Goal: Check status: Check status

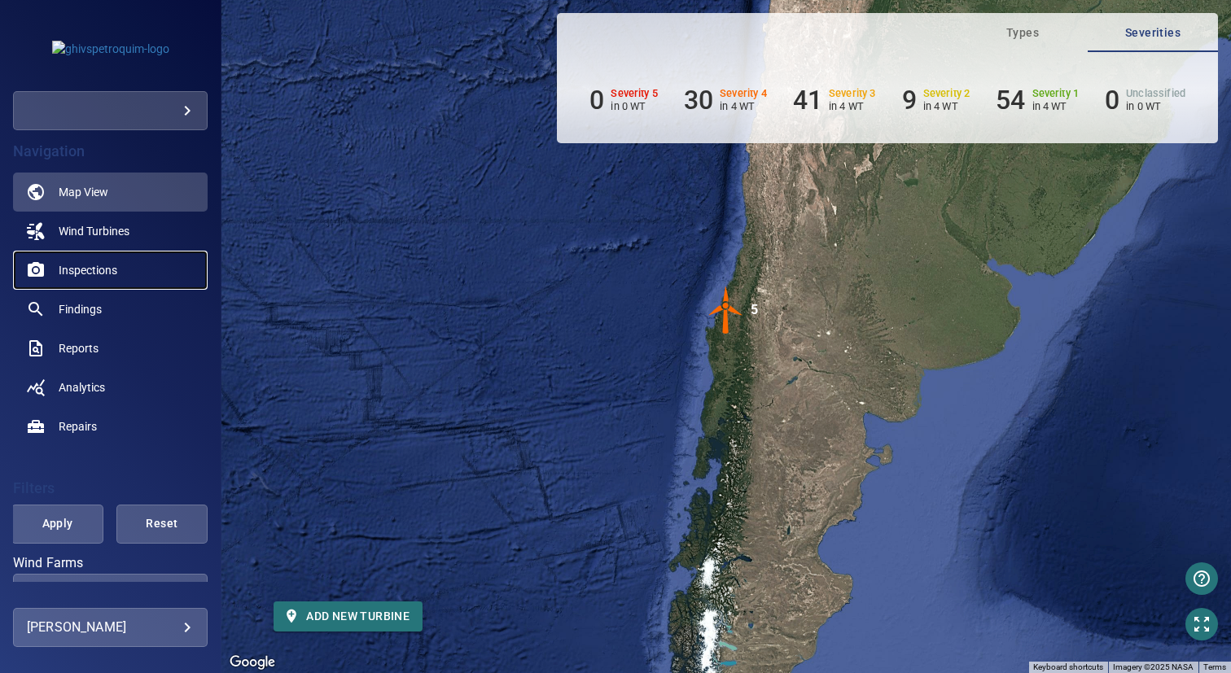
click at [103, 266] on span "Inspections" at bounding box center [88, 270] width 59 height 16
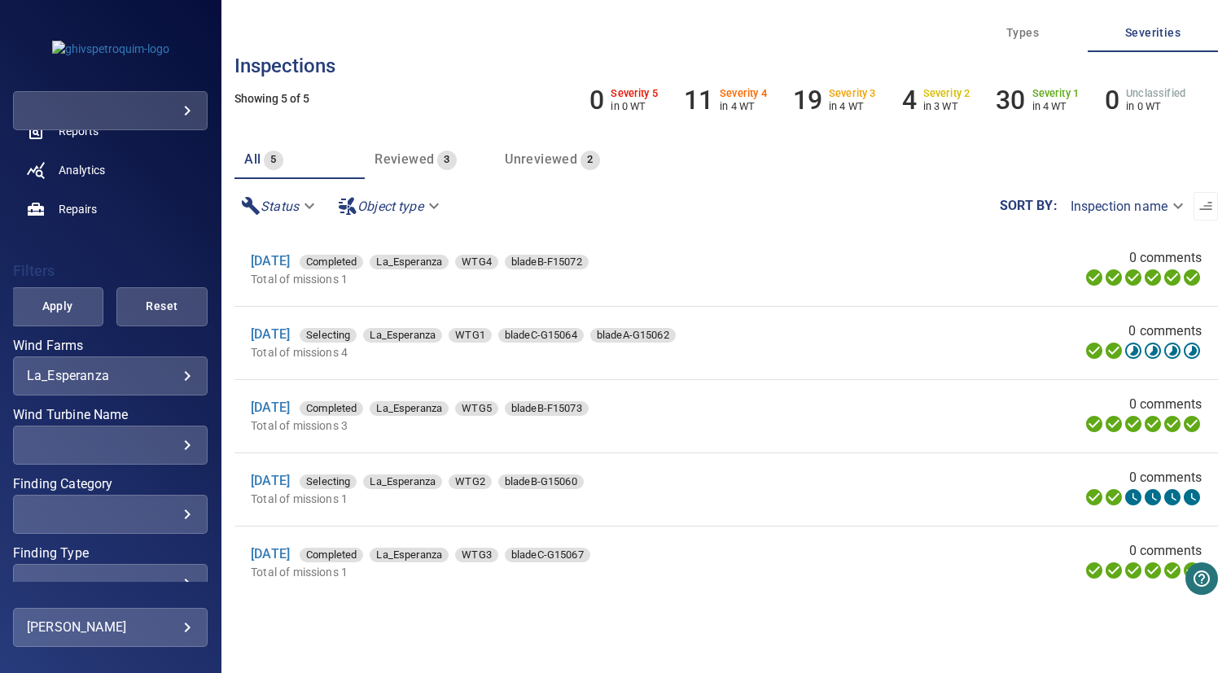
scroll to position [274, 0]
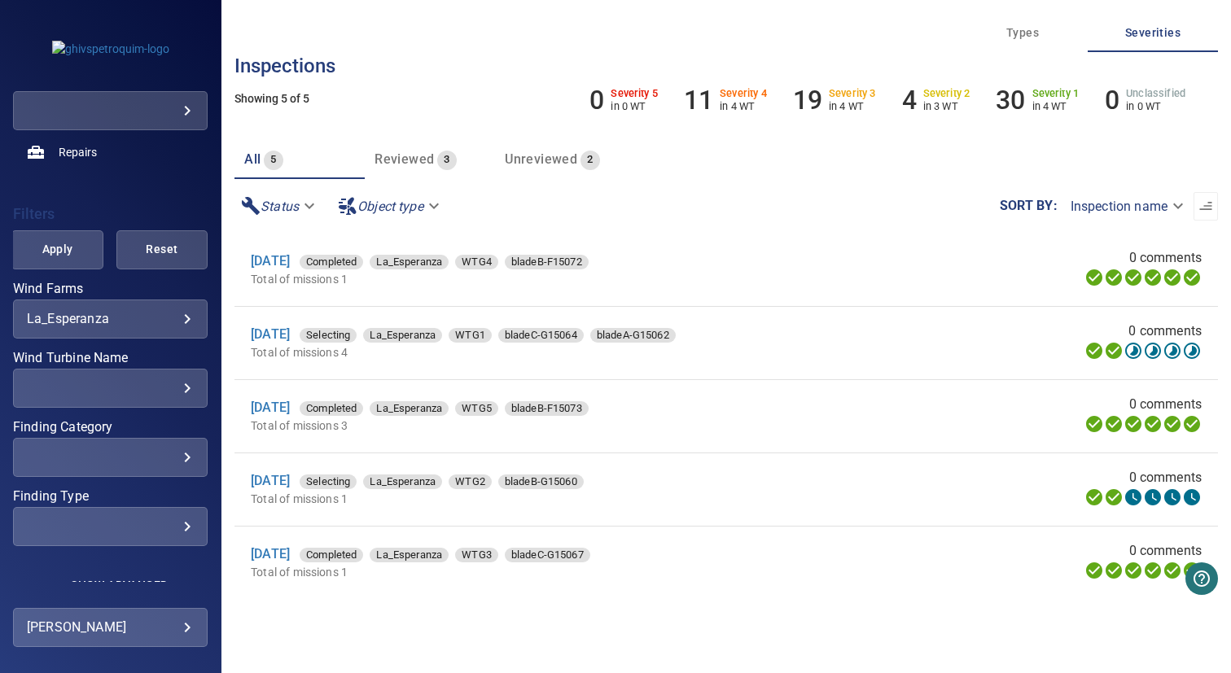
click at [106, 398] on div "​ ​" at bounding box center [110, 388] width 195 height 39
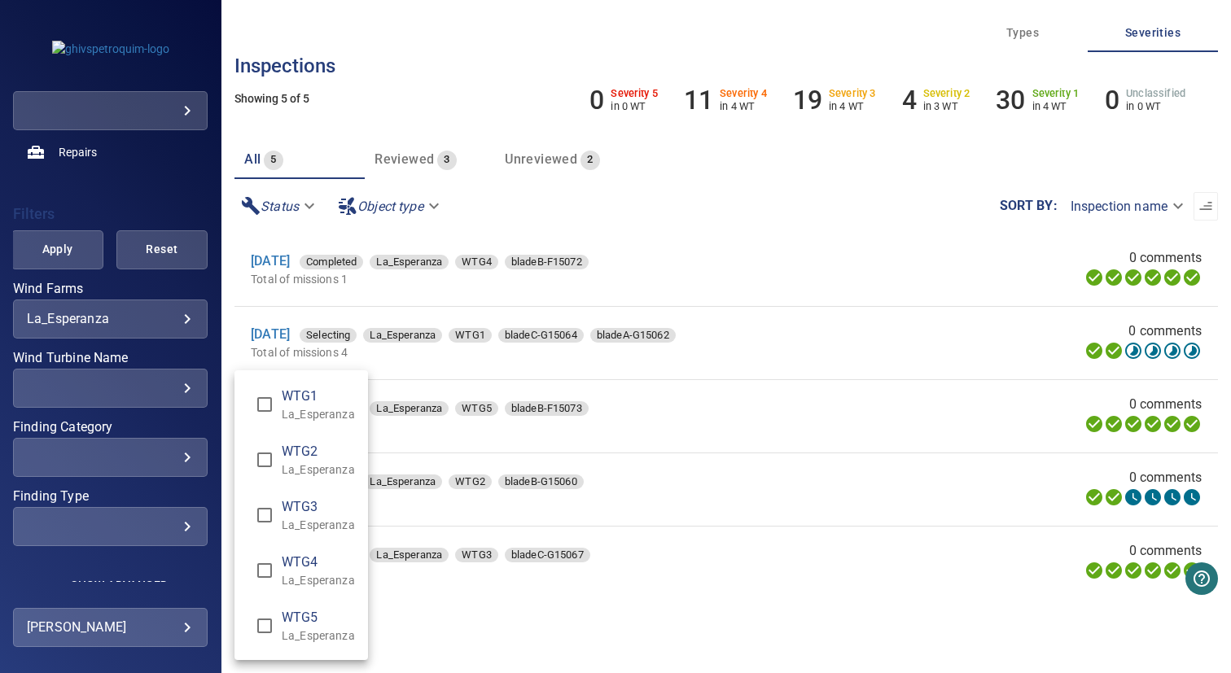
click at [294, 418] on p "La_Esperanza" at bounding box center [318, 414] width 73 height 16
click at [291, 461] on p "La_Esperanza" at bounding box center [318, 469] width 73 height 16
type input "**********"
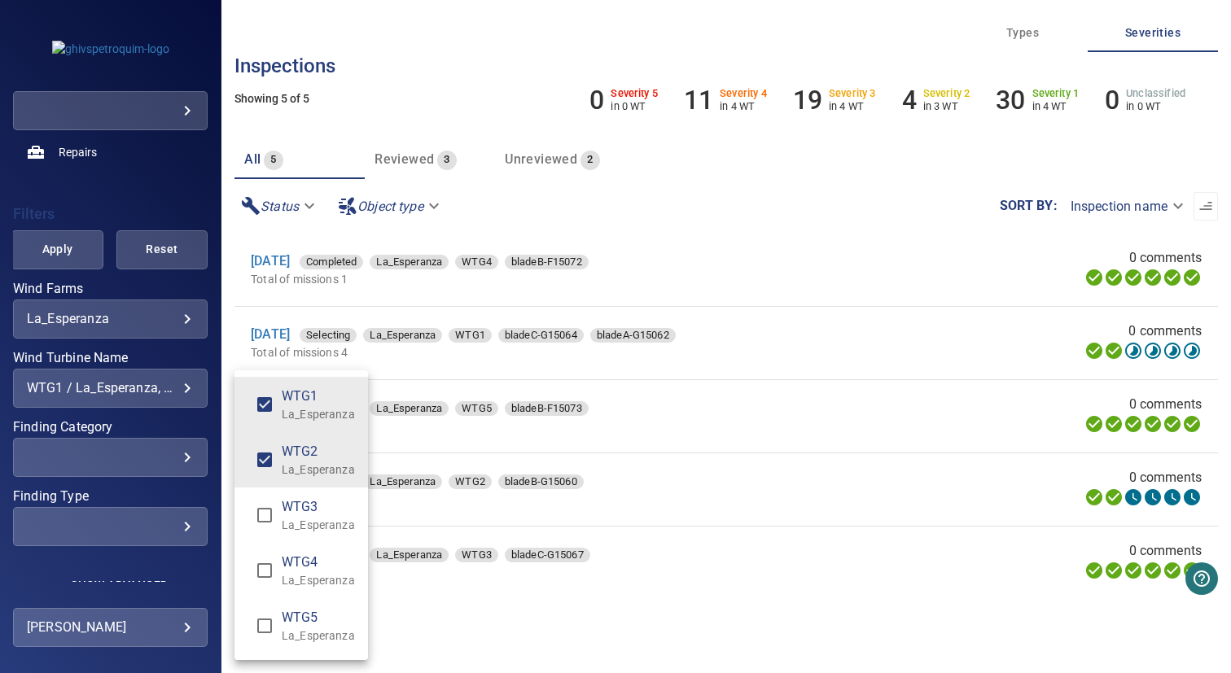
click at [597, 604] on div "Wind Turbine Name" at bounding box center [615, 336] width 1231 height 673
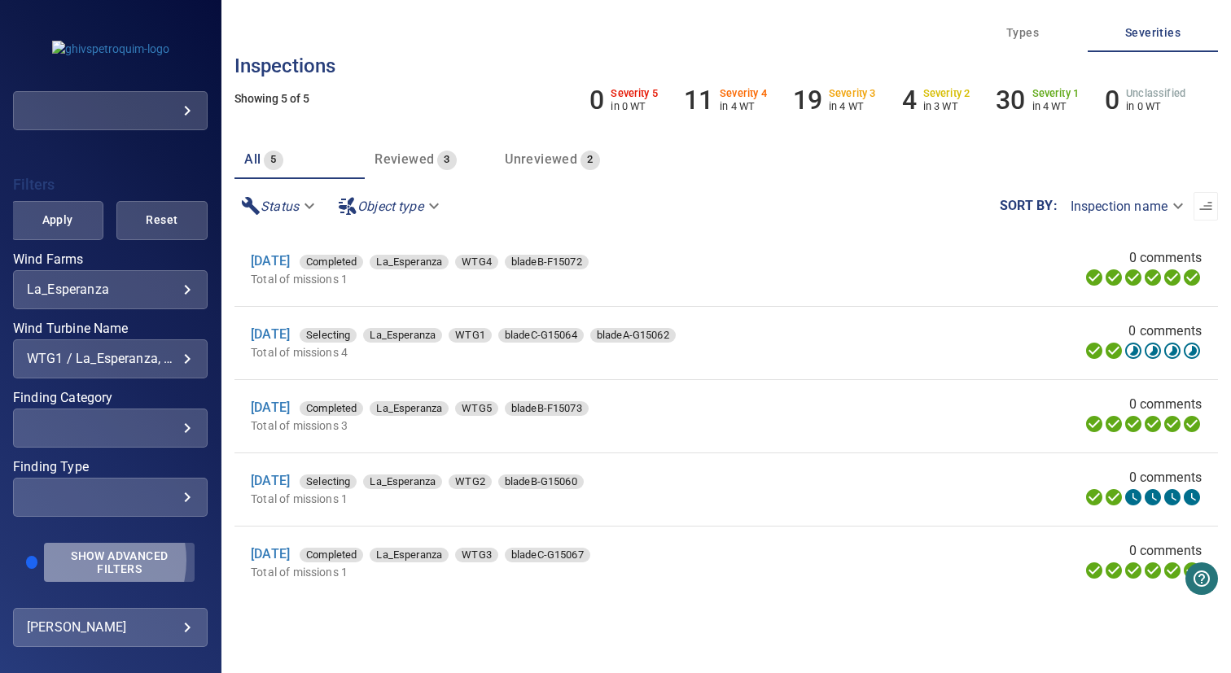
click at [85, 560] on span "Show Advanced Filters" at bounding box center [119, 562] width 131 height 26
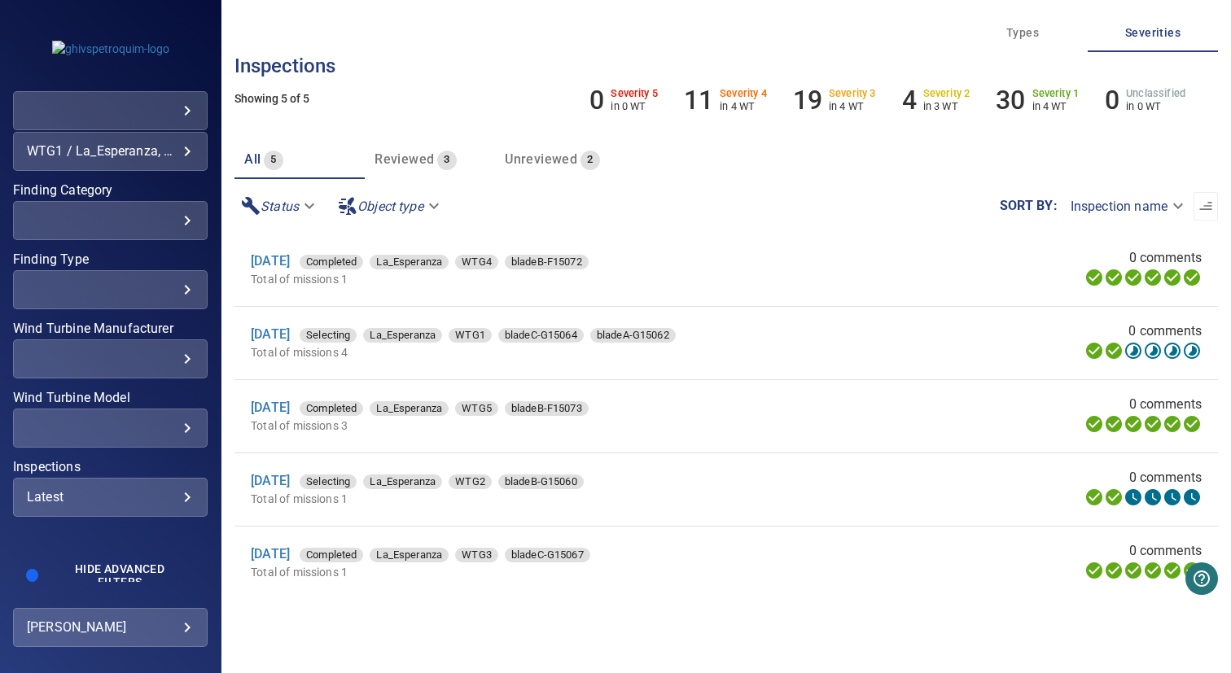
scroll to position [524, 0]
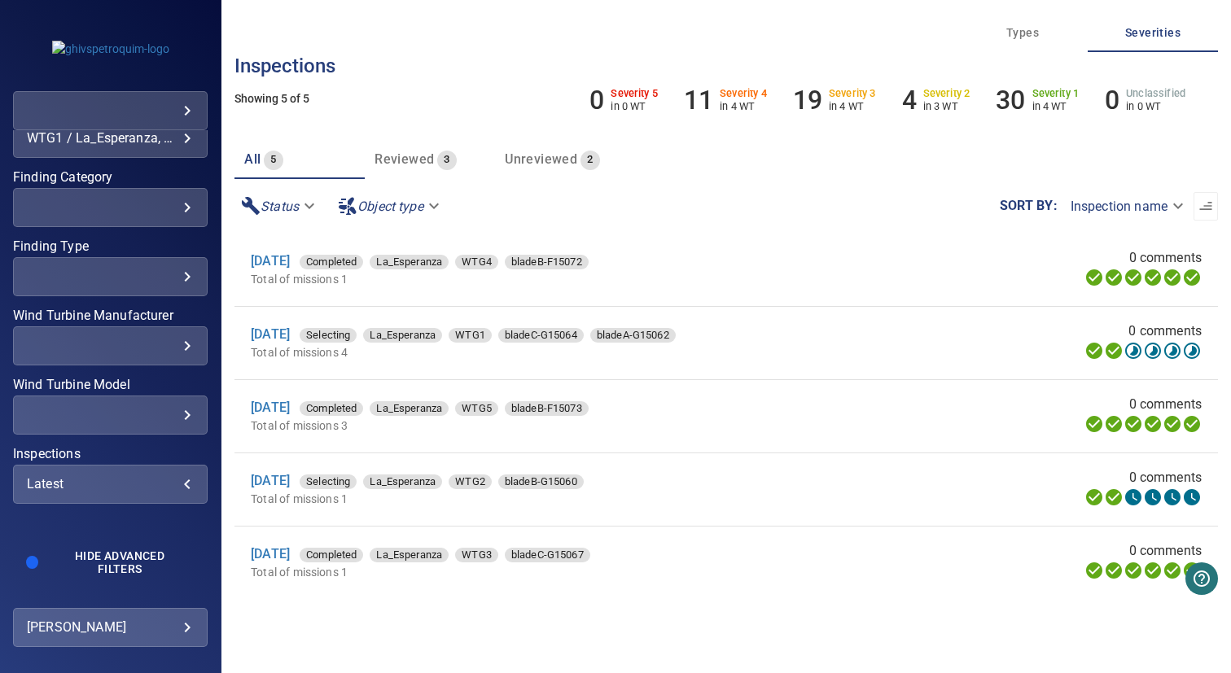
click at [103, 478] on div "Latest" at bounding box center [110, 483] width 167 height 15
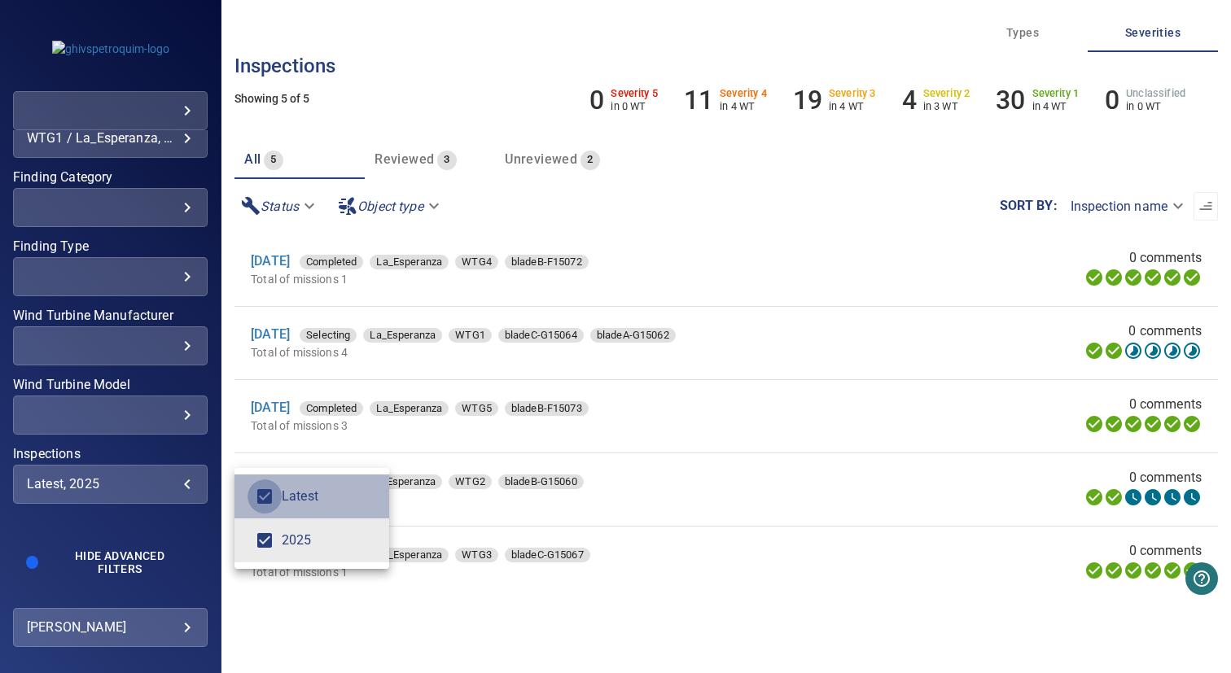
type input "****"
click at [160, 422] on div "Inspections" at bounding box center [615, 336] width 1231 height 673
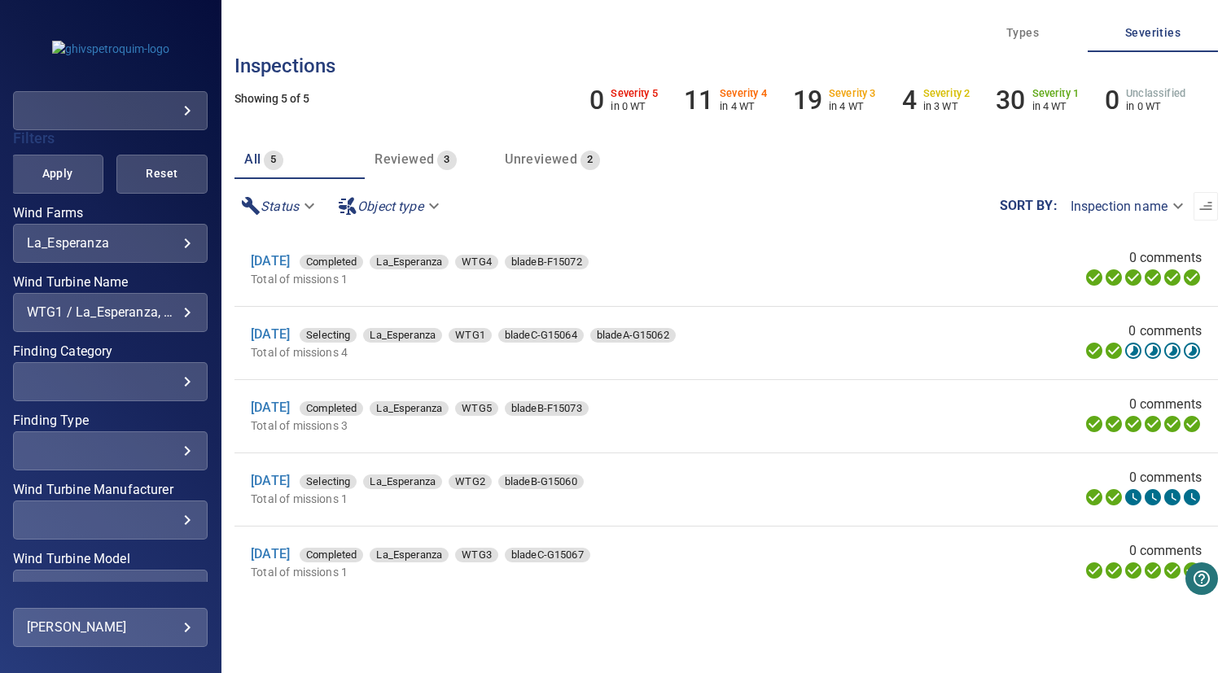
scroll to position [310, 0]
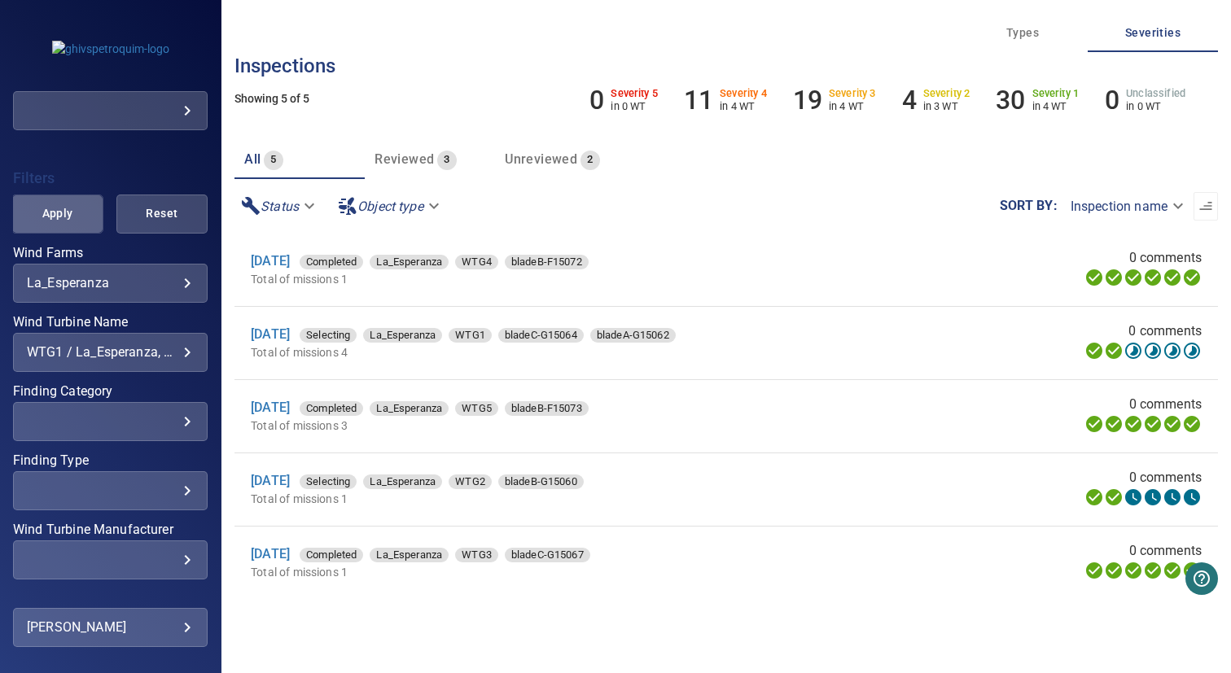
click at [72, 208] on span "Apply" at bounding box center [57, 213] width 50 height 20
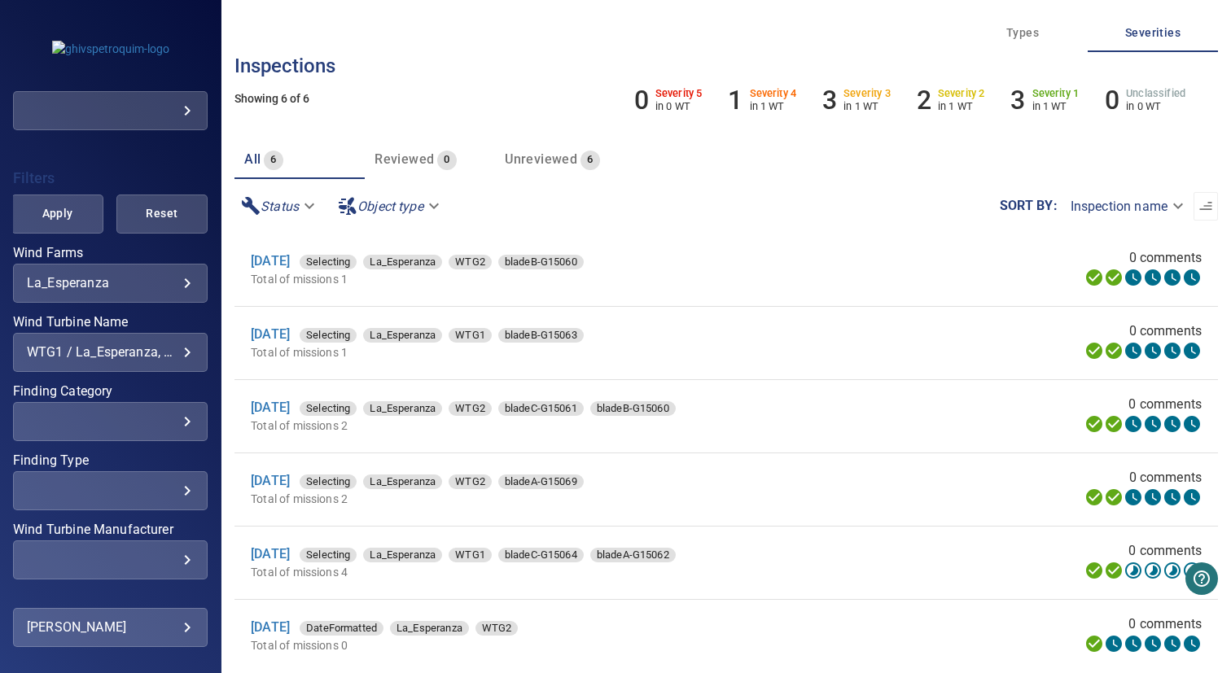
click at [687, 364] on li "23 Sep 2025 Selecting La_Esperanza WTG1 bladeB-G15063 Total of missions 1 0 com…" at bounding box center [725, 343] width 983 height 72
click at [95, 348] on div "WTG1 / La_Esperanza, WTG2 / La_Esperanza" at bounding box center [110, 351] width 167 height 15
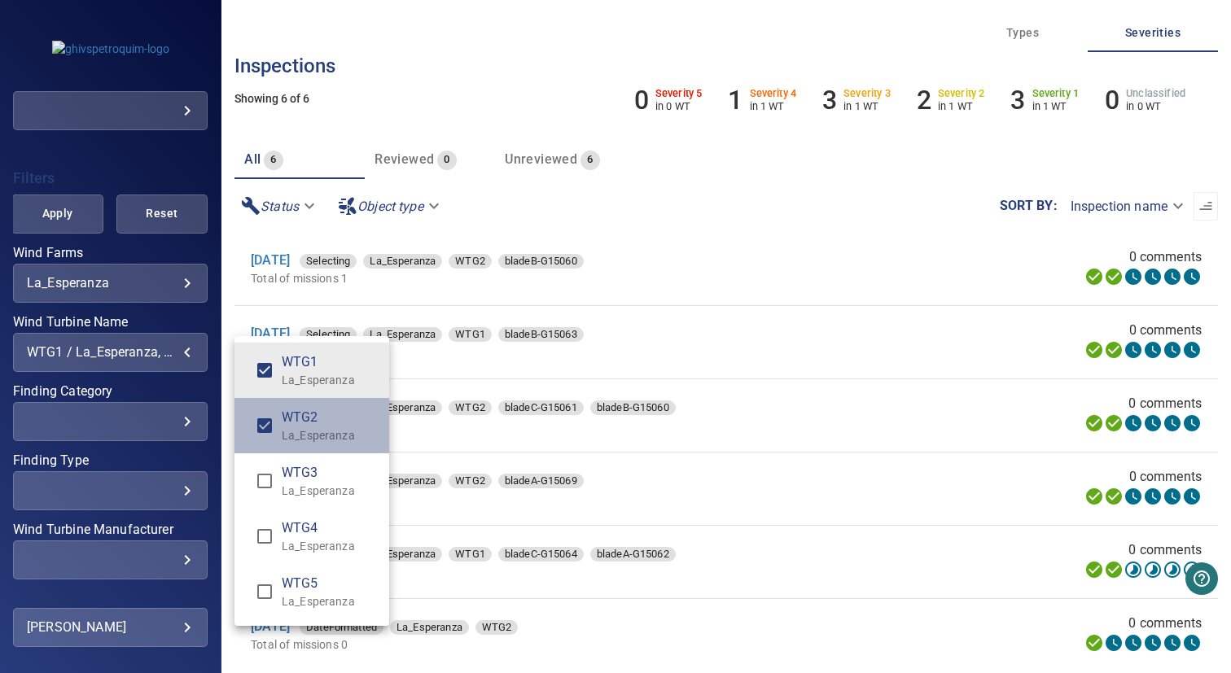
click at [319, 429] on p "La_Esperanza" at bounding box center [329, 435] width 94 height 16
type input "**********"
click at [666, 330] on div "Wind Turbine Name" at bounding box center [615, 336] width 1231 height 673
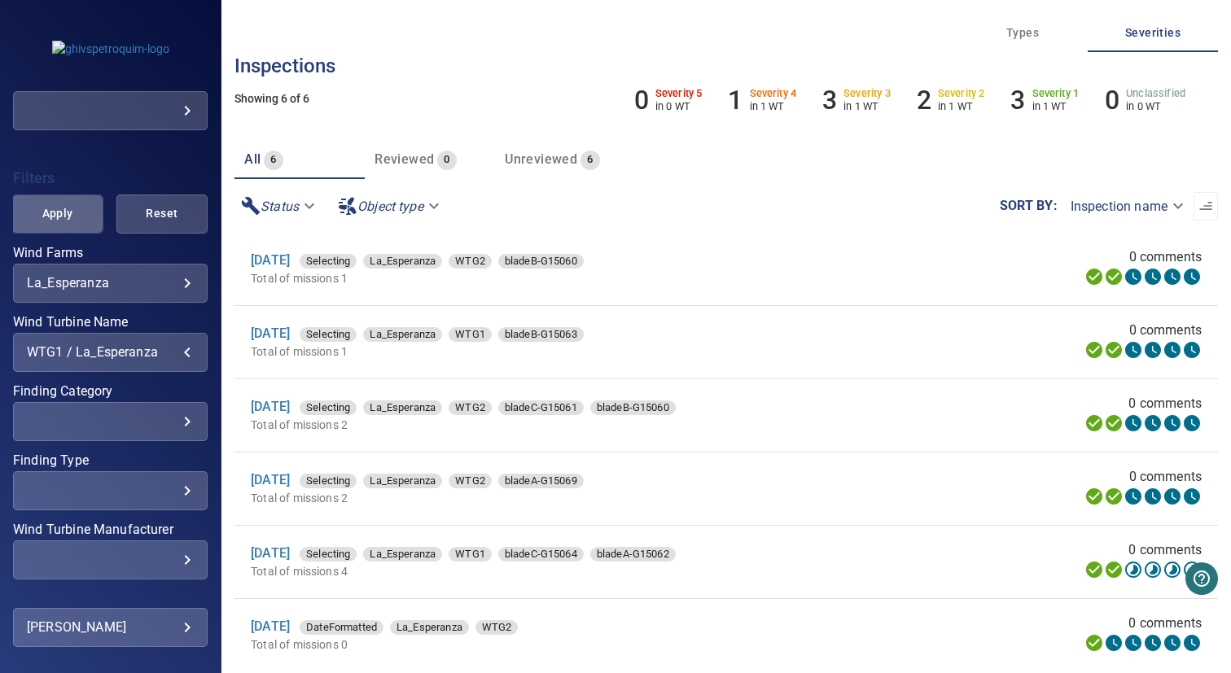
click at [66, 225] on button "Apply" at bounding box center [56, 214] width 91 height 39
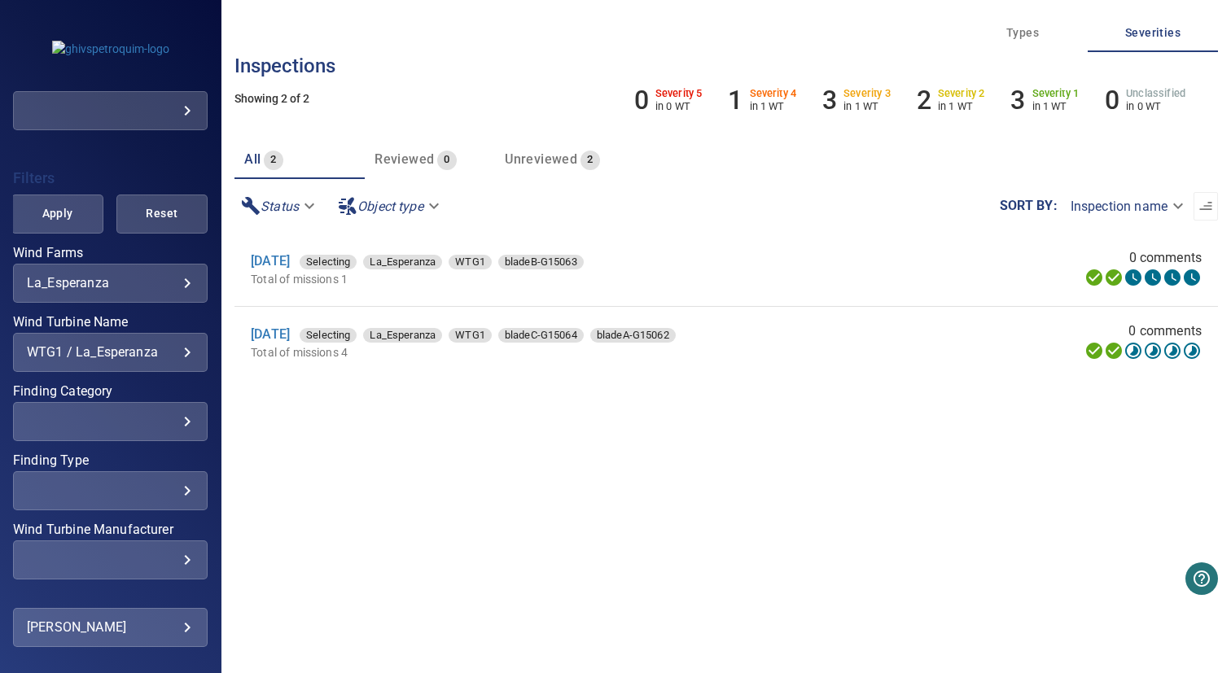
click at [90, 351] on div "WTG1 / La_Esperanza" at bounding box center [110, 351] width 167 height 15
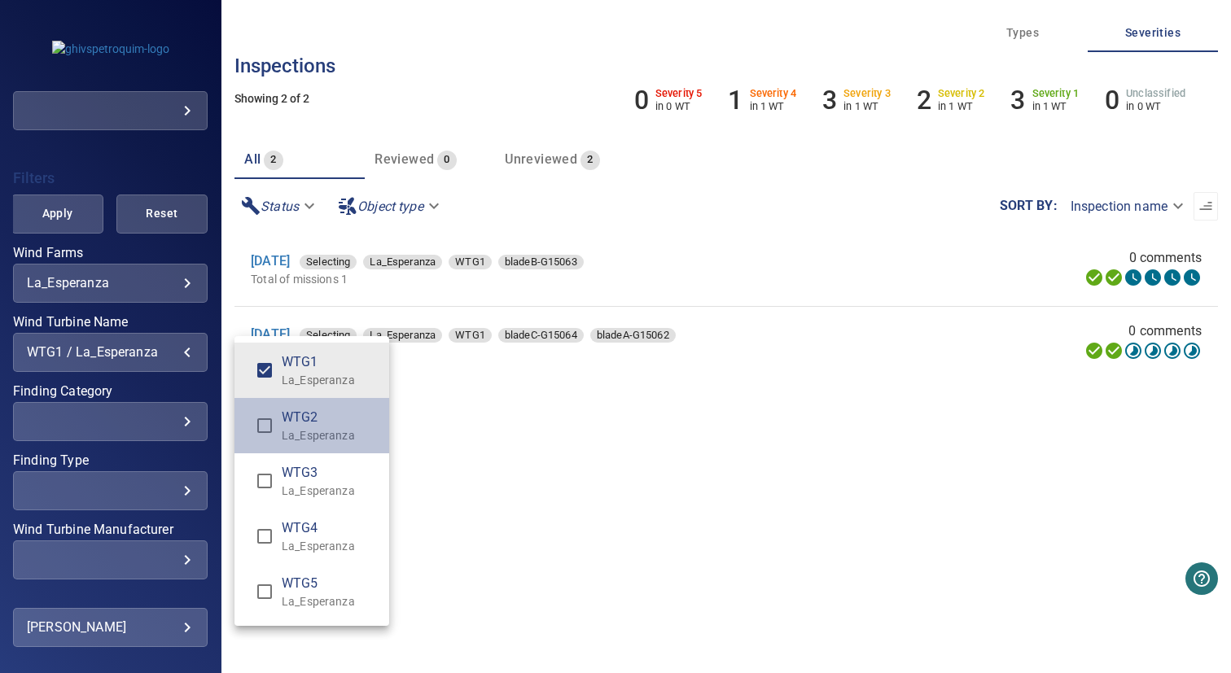
click at [283, 445] on li "WTG2 La_Esperanza" at bounding box center [311, 425] width 155 height 55
type input "**********"
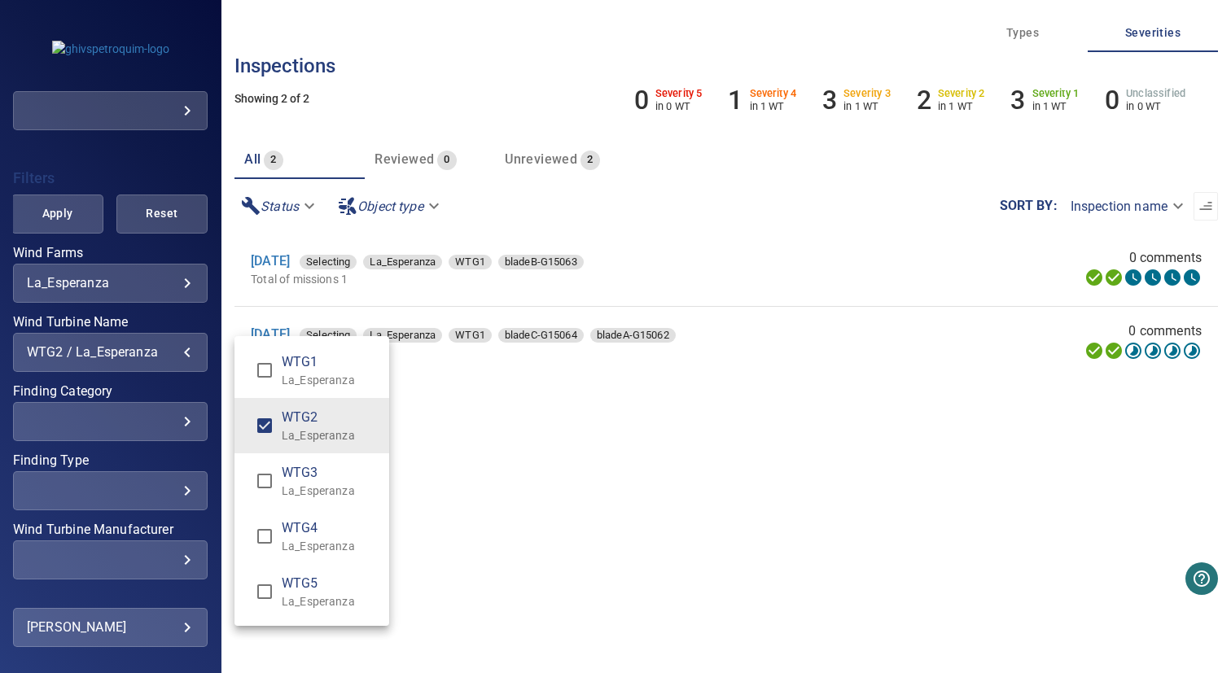
click at [457, 394] on div "Wind Turbine Name" at bounding box center [615, 336] width 1231 height 673
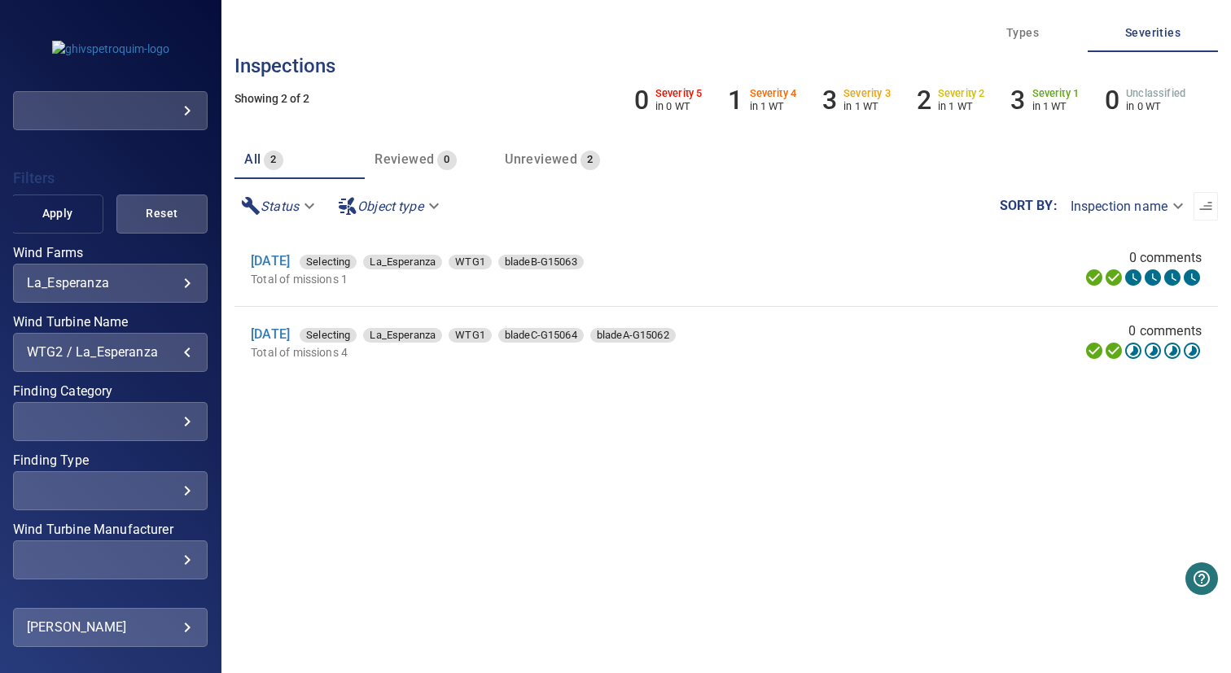
click at [67, 218] on span "Apply" at bounding box center [57, 213] width 50 height 20
